Goal: Navigation & Orientation: Go to known website

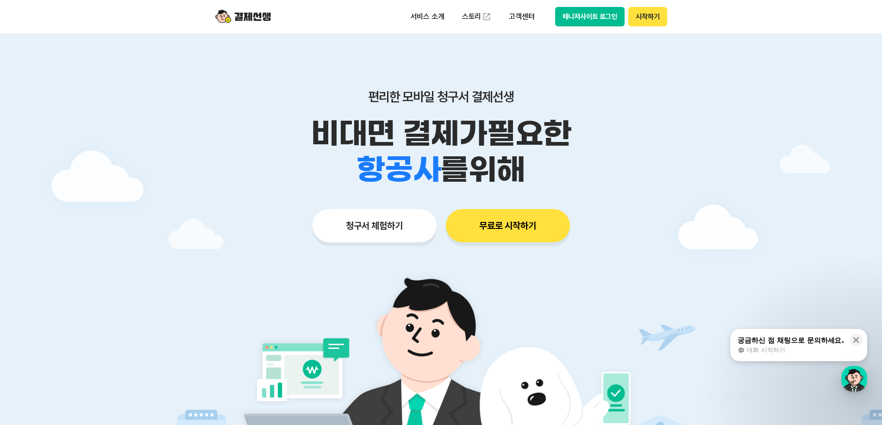
click at [567, 17] on button "매니저사이트 로그인" at bounding box center [590, 16] width 70 height 19
click at [585, 18] on button "매니저사이트 로그인" at bounding box center [590, 16] width 70 height 19
click at [856, 343] on icon at bounding box center [855, 340] width 9 height 9
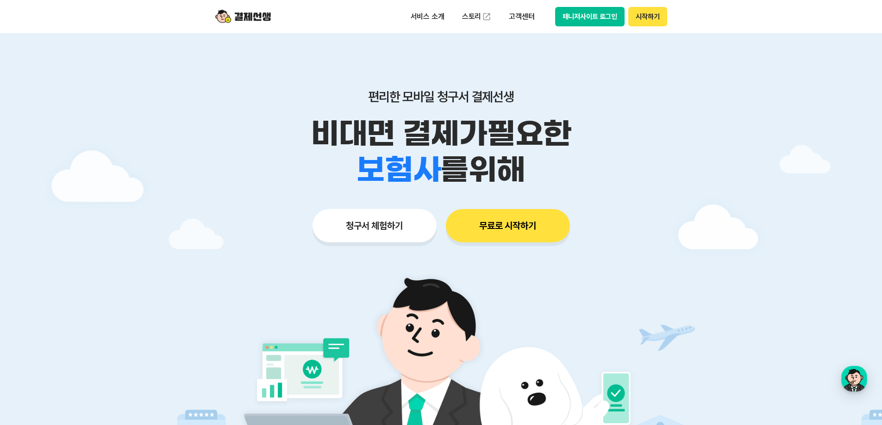
click at [587, 15] on button "매니저사이트 로그인" at bounding box center [590, 16] width 70 height 19
click at [573, 20] on button "매니저사이트 로그인" at bounding box center [590, 16] width 70 height 19
click at [852, 387] on div "button" at bounding box center [854, 379] width 26 height 26
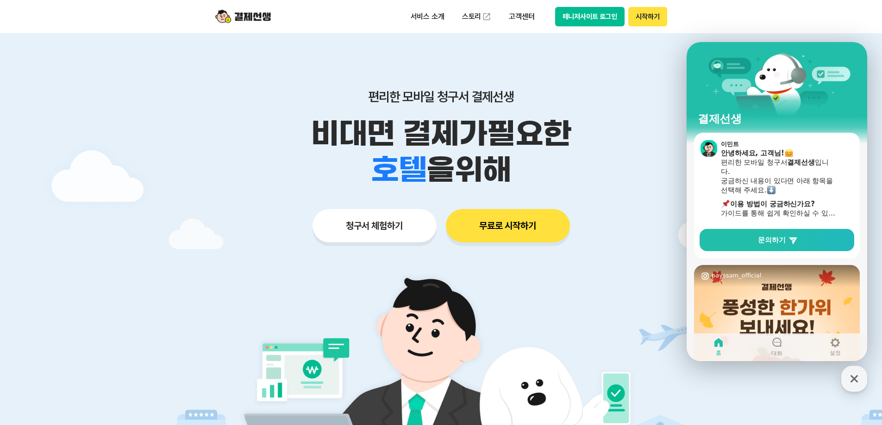
click at [590, 18] on button "매니저사이트 로그인" at bounding box center [590, 16] width 70 height 19
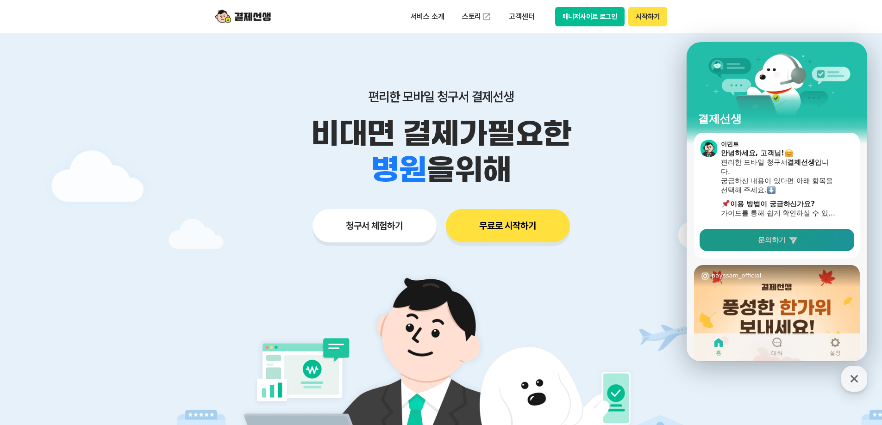
click at [765, 237] on span "문의하기" at bounding box center [772, 240] width 28 height 9
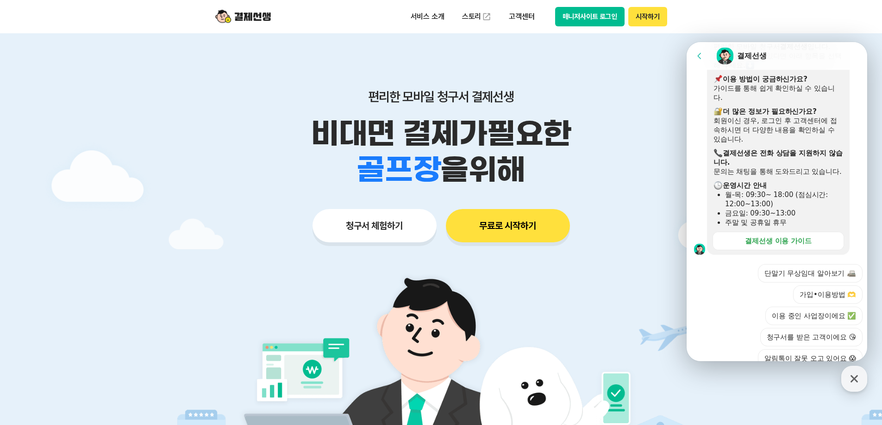
scroll to position [272, 0]
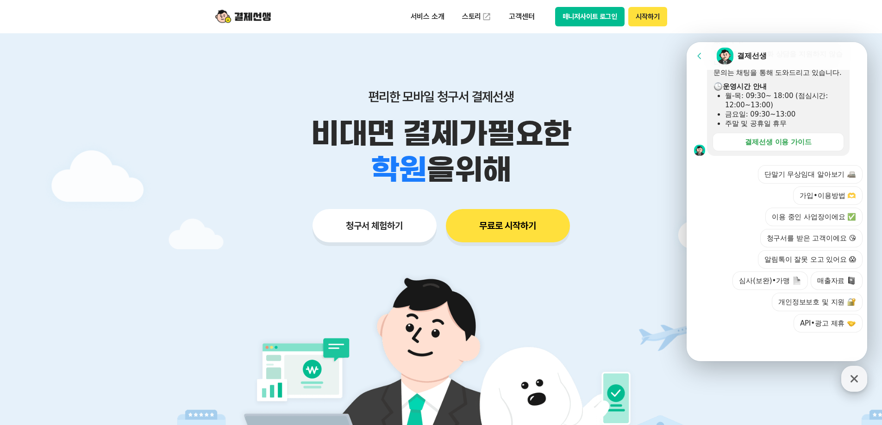
click at [856, 375] on icon "button" at bounding box center [854, 379] width 17 height 17
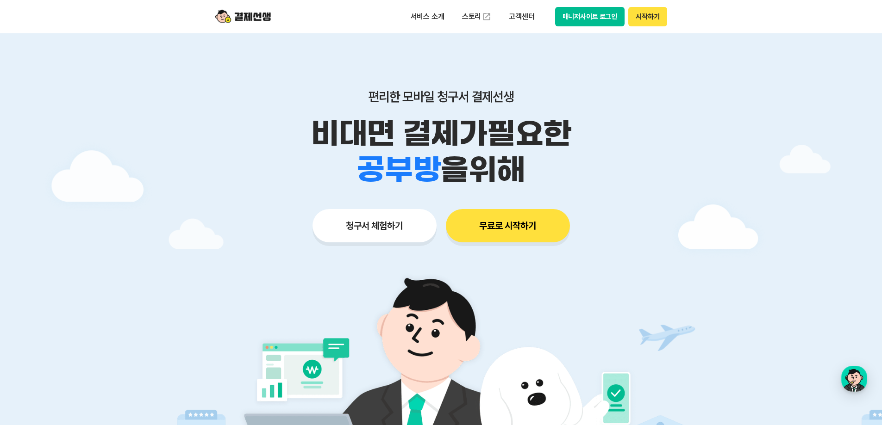
click at [609, 19] on button "매니저사이트 로그인" at bounding box center [590, 16] width 70 height 19
click at [865, 378] on div "button" at bounding box center [854, 379] width 26 height 26
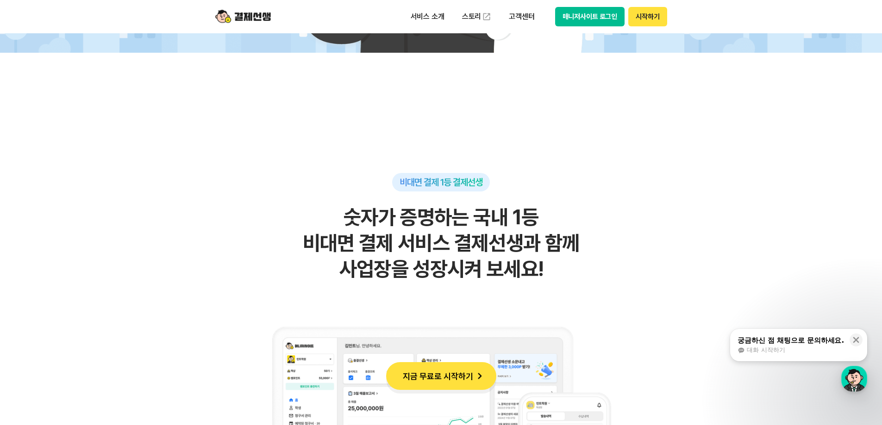
scroll to position [602, 0]
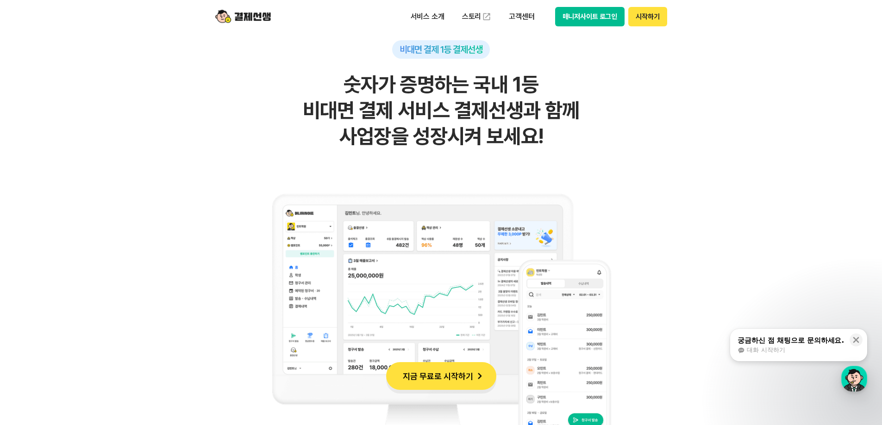
click at [632, 14] on button "시작하기" at bounding box center [647, 16] width 38 height 19
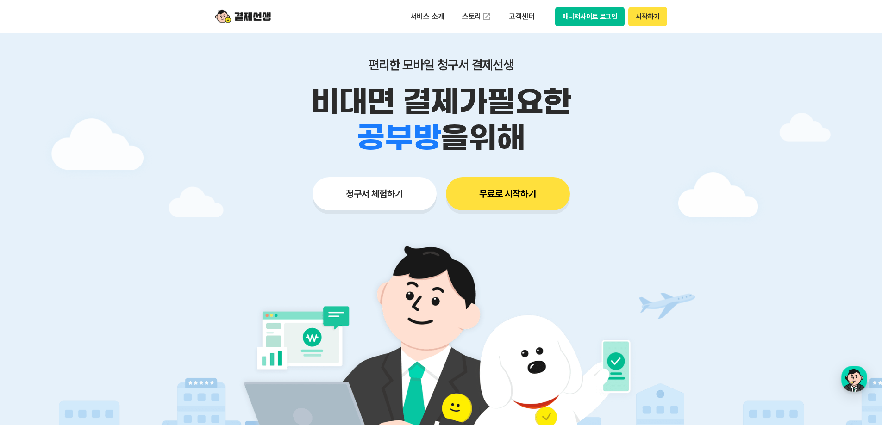
scroll to position [0, 0]
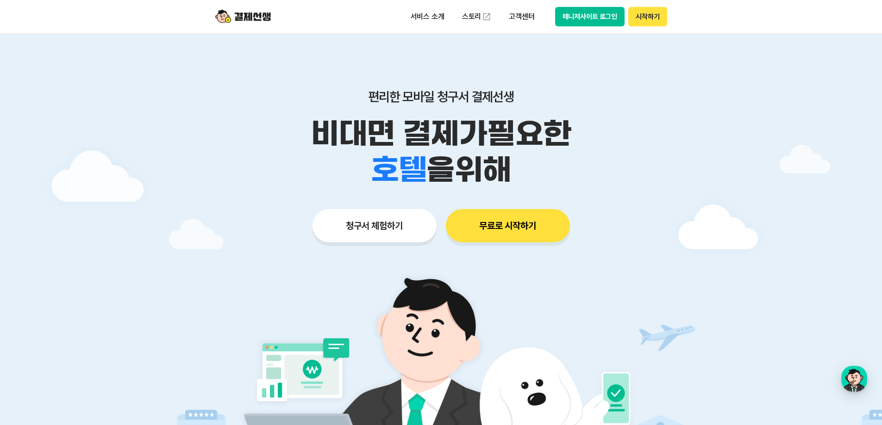
click at [494, 227] on button "무료로 시작하기" at bounding box center [508, 225] width 124 height 33
click at [573, 13] on button "매니저사이트 로그인" at bounding box center [590, 16] width 70 height 19
click at [591, 16] on button "매니저사이트 로그인" at bounding box center [590, 16] width 70 height 19
